Goal: Task Accomplishment & Management: Manage account settings

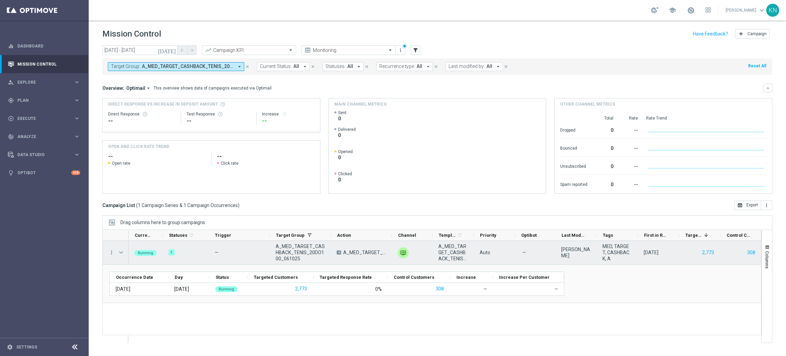
click at [123, 253] on span at bounding box center [121, 251] width 6 height 5
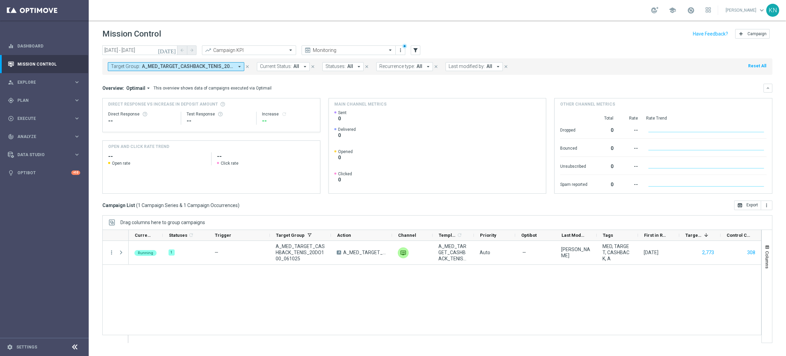
click at [191, 68] on div "Target Group: A_MED_TARGET_CASHBACK_TENIS_20DO100_061025 arrow_drop_down close …" at bounding box center [437, 66] width 670 height 16
click at [192, 68] on span "A_MED_TARGET_CASHBACK_TENIS_20DO100_061025" at bounding box center [188, 66] width 92 height 6
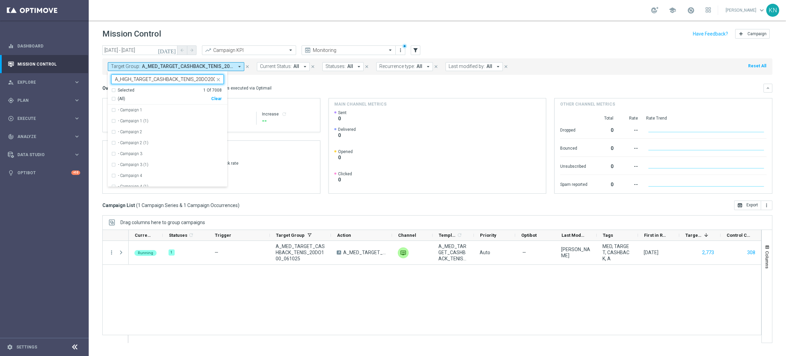
scroll to position [0, 17]
click at [124, 108] on label "A_HIGH_TARGET_CASHBACK_TENIS_20DO200_061025" at bounding box center [170, 110] width 104 height 4
type input "A_HIGH_TARGET_CASHBACK_TENIS_20DO200_061025"
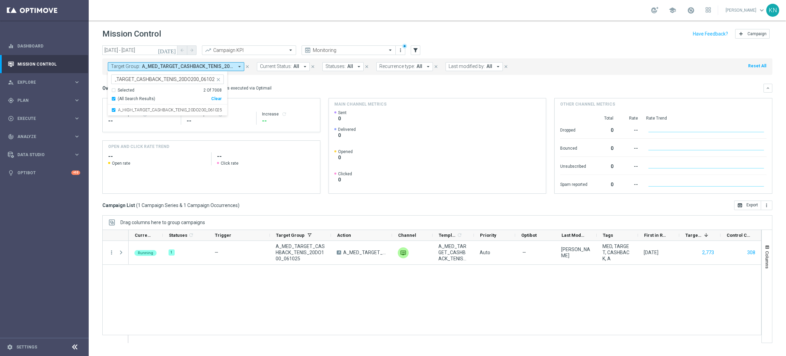
scroll to position [0, 0]
click at [332, 88] on div "Overview: Optimail arrow_drop_down This overview shows data of campaigns execut…" at bounding box center [432, 88] width 661 height 6
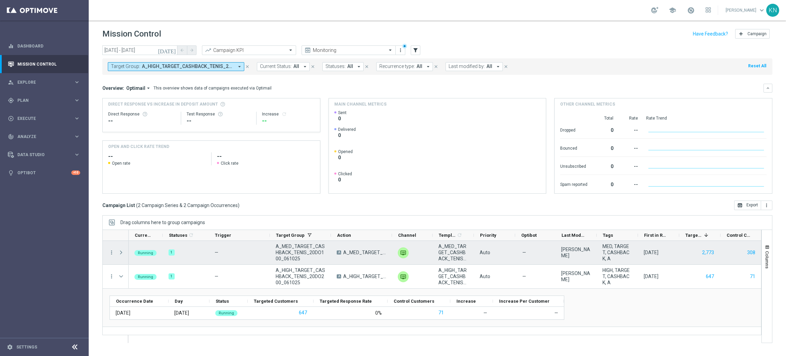
click at [123, 254] on span at bounding box center [121, 251] width 6 height 5
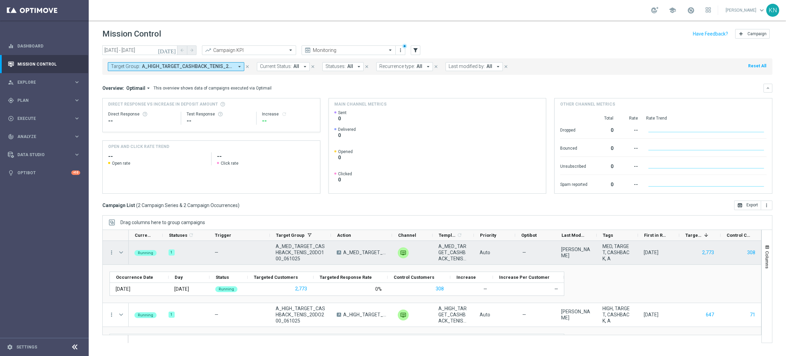
click at [121, 254] on span at bounding box center [121, 251] width 6 height 5
